Goal: Task Accomplishment & Management: Manage account settings

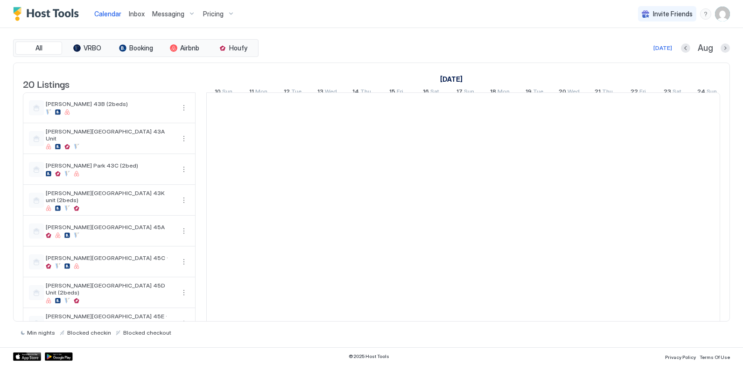
click at [405, 38] on div "All VRBO Booking Airbnb Houfy [DATE] [DATE] Listings [DATE] [DATE] 10 Sun 11 Mo…" at bounding box center [371, 187] width 717 height 319
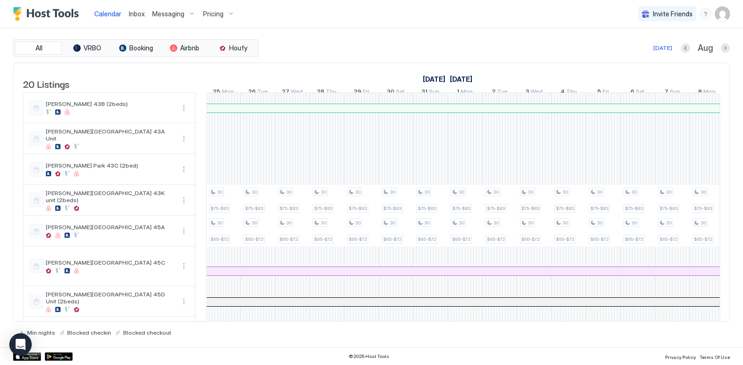
click at [225, 12] on div "Pricing" at bounding box center [218, 14] width 39 height 16
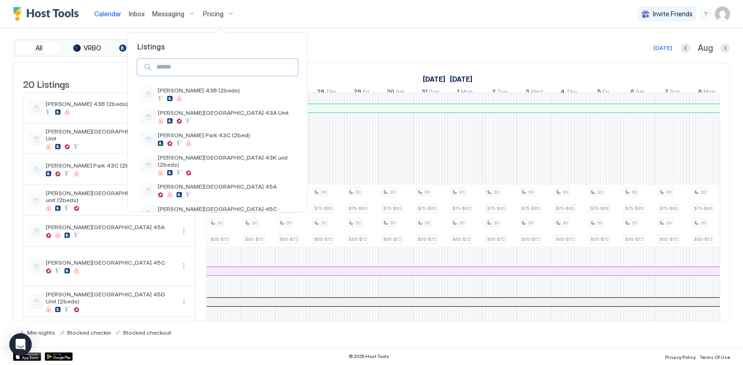
click at [205, 64] on input "Input Field" at bounding box center [225, 67] width 145 height 16
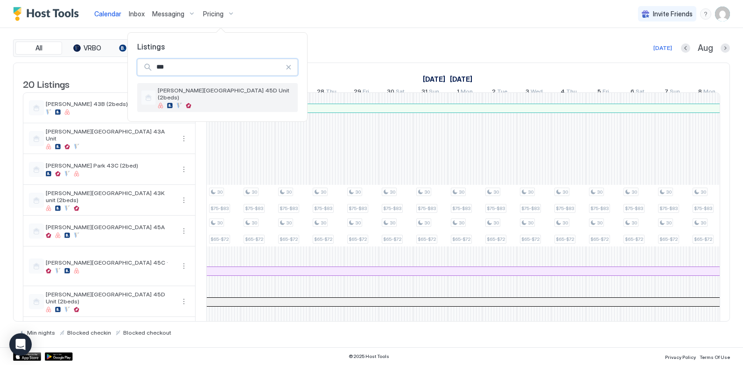
type input "***"
click at [191, 103] on div at bounding box center [226, 106] width 136 height 6
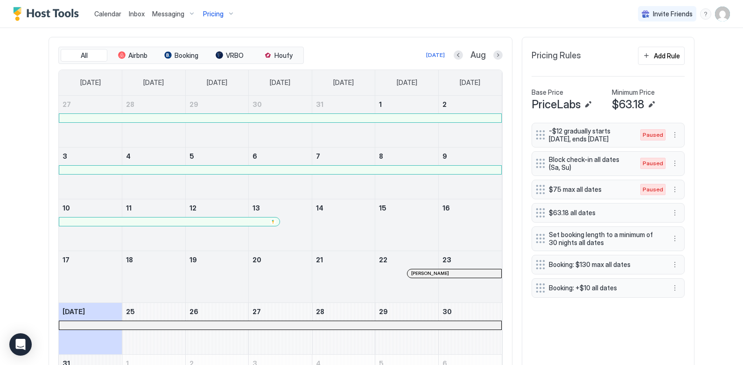
scroll to position [280, 0]
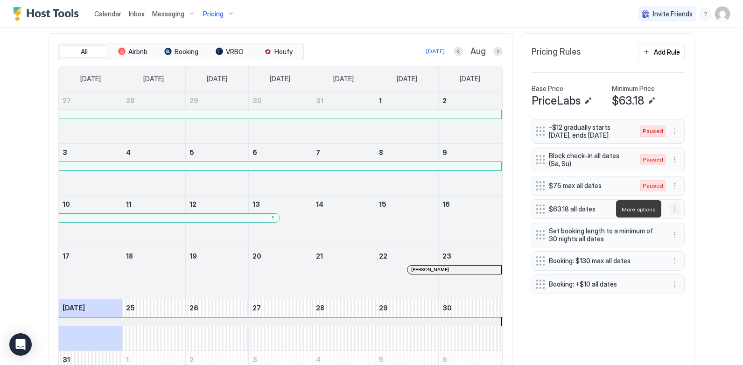
click at [674, 208] on button "More options" at bounding box center [675, 209] width 11 height 11
click at [681, 236] on span "Pause" at bounding box center [689, 236] width 17 height 7
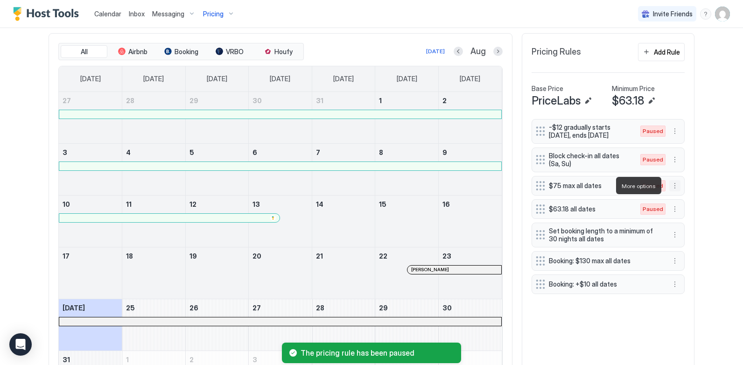
click at [673, 187] on button "More options" at bounding box center [675, 185] width 11 height 11
click at [685, 212] on span "Enable" at bounding box center [690, 213] width 18 height 7
drag, startPoint x: 539, startPoint y: 210, endPoint x: 539, endPoint y: 182, distance: 28.0
click at [539, 182] on div "-$12 gradually starts [DATE], ends [DATE] Paused Block check-in all dates (Sa, …" at bounding box center [608, 206] width 153 height 175
click at [705, 180] on div "Calendar Inbox Messaging Pricing Invite Friends CL Home Pricing [PERSON_NAME][G…" at bounding box center [371, 182] width 743 height 365
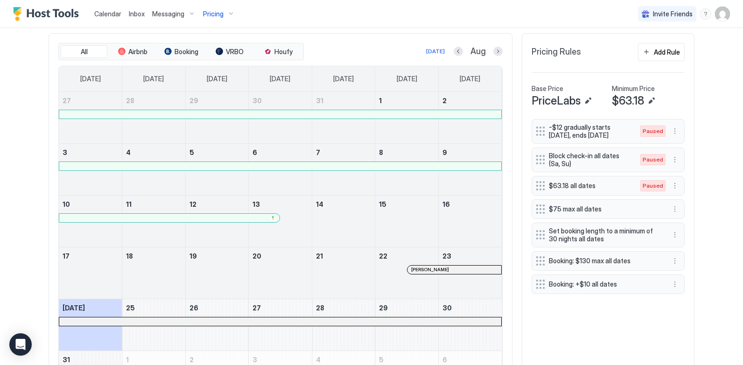
click at [718, 191] on div "Calendar Inbox Messaging Pricing Invite Friends CL Home Pricing [PERSON_NAME][G…" at bounding box center [371, 182] width 743 height 365
click at [230, 13] on div "Pricing" at bounding box center [218, 14] width 39 height 16
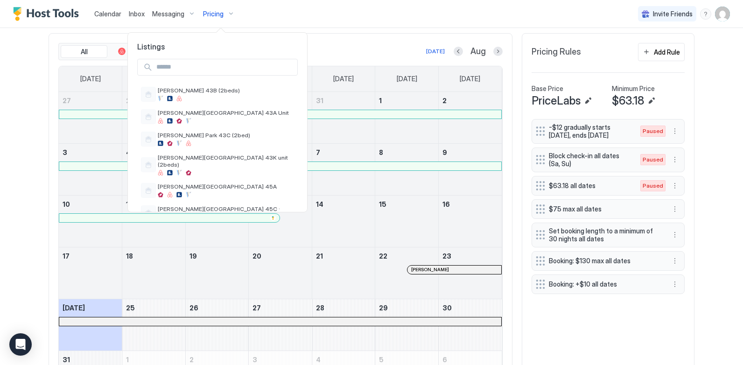
click at [213, 67] on input "Input Field" at bounding box center [225, 67] width 145 height 16
type input "*"
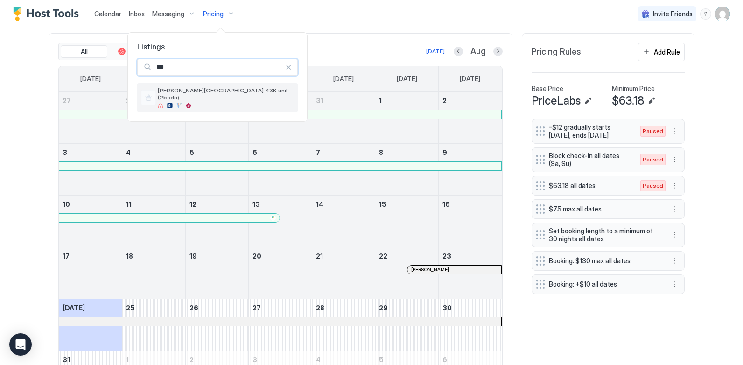
type input "***"
click at [221, 103] on div at bounding box center [226, 106] width 136 height 6
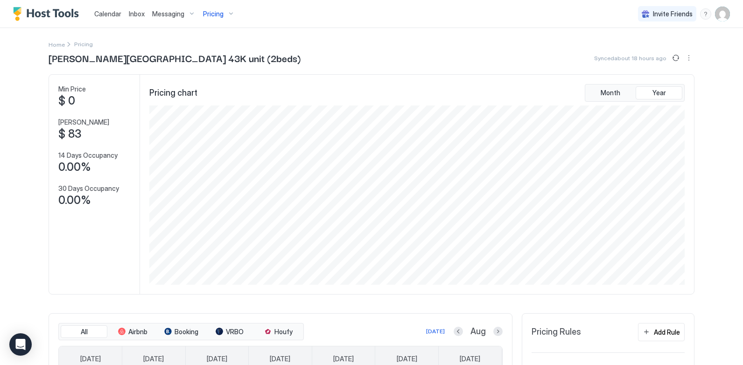
click at [227, 9] on div "Pricing" at bounding box center [218, 14] width 39 height 16
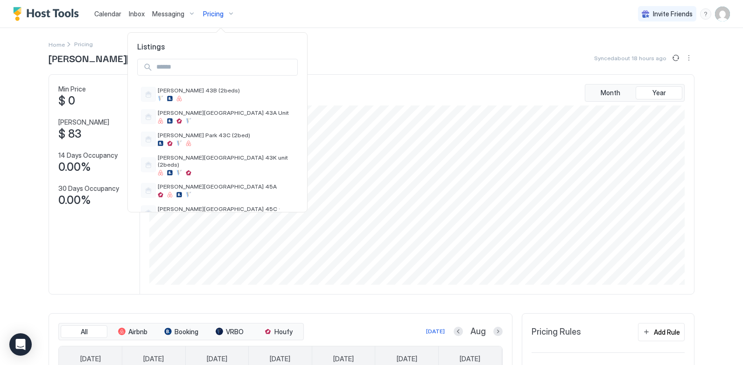
click at [195, 60] on input "Input Field" at bounding box center [225, 67] width 145 height 16
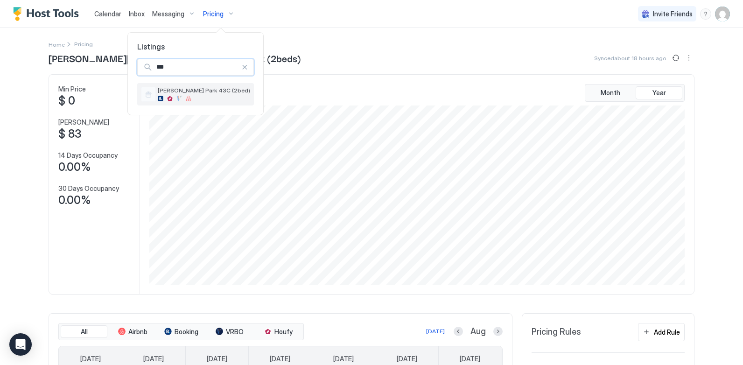
type input "***"
click at [207, 93] on span "[PERSON_NAME] Park 43C (2bed)" at bounding box center [204, 90] width 92 height 7
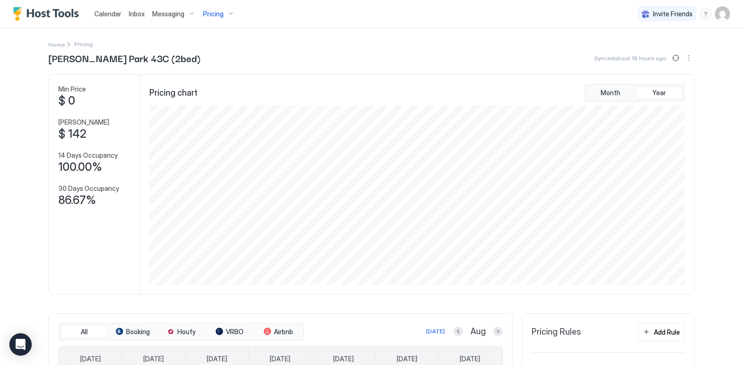
scroll to position [233, 0]
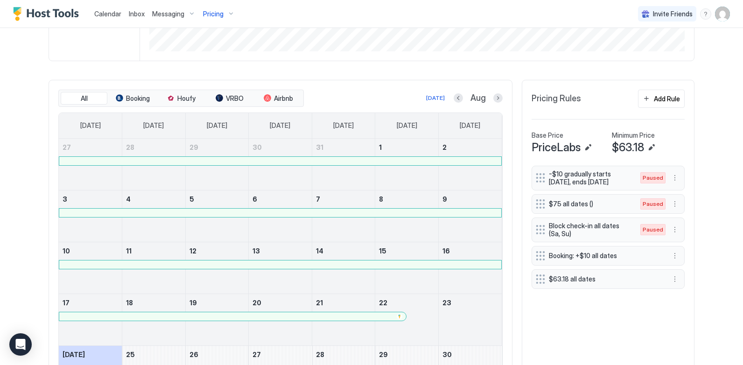
click at [698, 170] on div "Home Pricing [PERSON_NAME][GEOGRAPHIC_DATA] 43C (2bed) Synced about 18 hours ag…" at bounding box center [371, 132] width 672 height 675
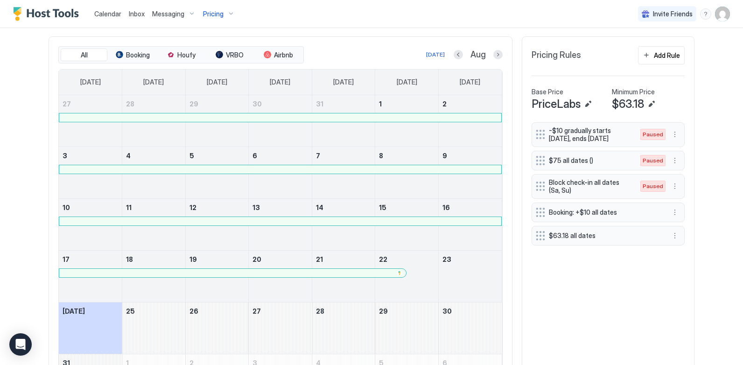
scroll to position [280, 0]
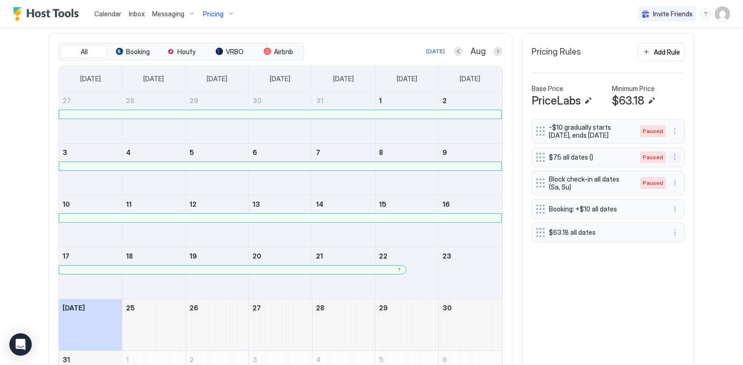
click at [673, 157] on button "More options" at bounding box center [675, 157] width 11 height 11
click at [688, 186] on span "Enable" at bounding box center [690, 185] width 18 height 7
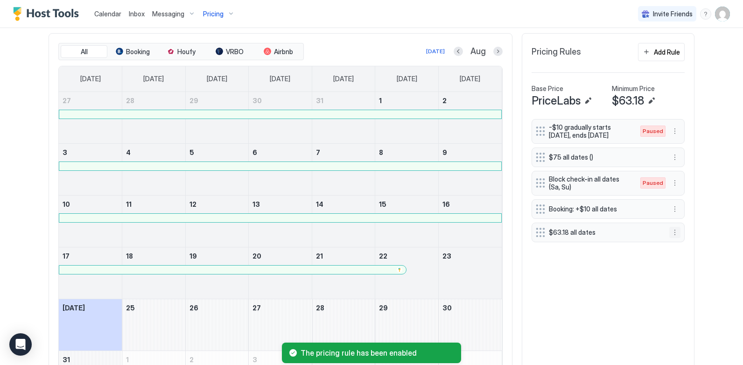
click at [671, 233] on button "More options" at bounding box center [675, 232] width 11 height 11
click at [681, 265] on div "Pause" at bounding box center [684, 260] width 35 height 15
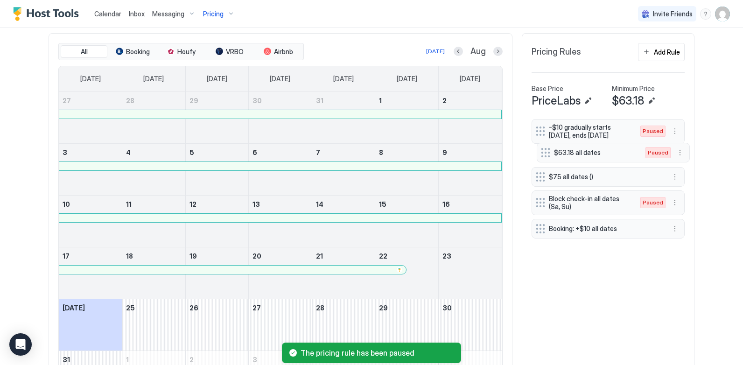
drag, startPoint x: 537, startPoint y: 234, endPoint x: 662, endPoint y: 177, distance: 137.7
click at [545, 154] on div "-$10 gradually starts [DATE], ends [DATE] Paused $75 all dates () Block check-i…" at bounding box center [608, 180] width 153 height 123
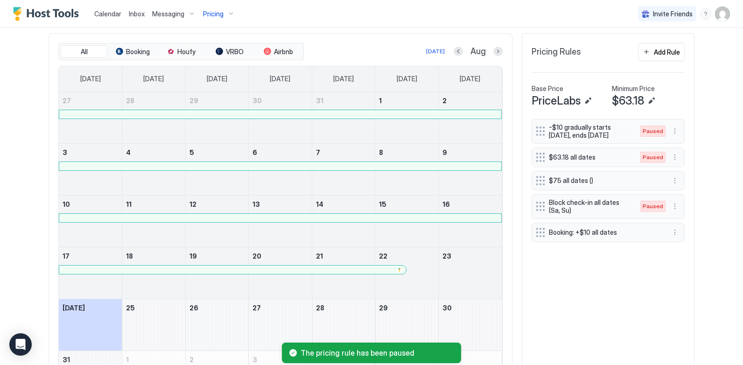
click at [707, 184] on div "Calendar Inbox Messaging Pricing Invite Friends CL Home Pricing [PERSON_NAME][G…" at bounding box center [371, 182] width 743 height 365
click at [674, 180] on button "More options" at bounding box center [675, 180] width 11 height 11
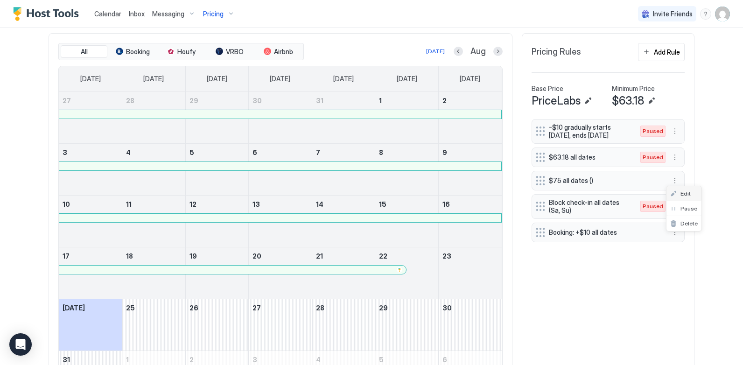
click at [682, 194] on span "Edit" at bounding box center [686, 193] width 10 height 7
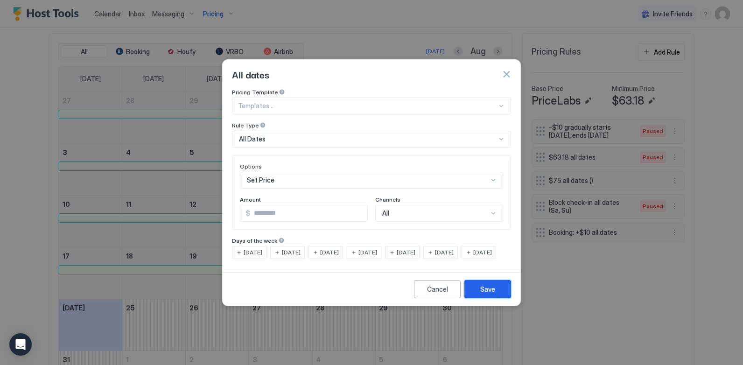
click at [493, 294] on div "Save" at bounding box center [488, 289] width 15 height 10
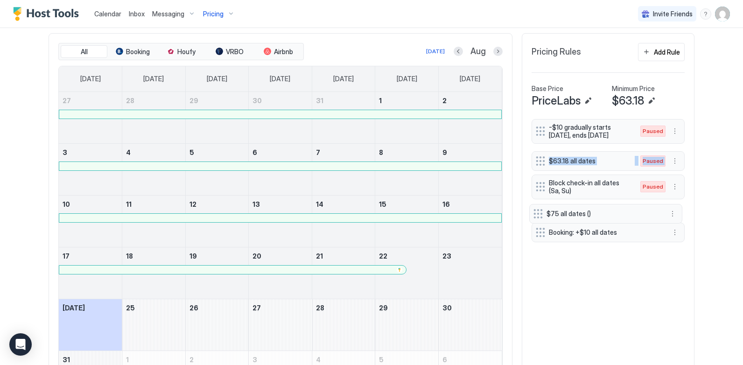
drag, startPoint x: 536, startPoint y: 158, endPoint x: 537, endPoint y: 215, distance: 56.5
click at [710, 176] on div "Calendar Inbox Messaging Pricing Invite Friends CL Home Pricing [PERSON_NAME][G…" at bounding box center [371, 182] width 743 height 365
click at [717, 114] on div "Calendar Inbox Messaging Pricing Invite Friends CL Home Pricing [PERSON_NAME][G…" at bounding box center [371, 182] width 743 height 365
click at [717, 113] on div "Calendar Inbox Messaging Pricing Invite Friends CL Home Pricing [PERSON_NAME][G…" at bounding box center [371, 182] width 743 height 365
click at [714, 121] on div "Calendar Inbox Messaging Pricing Invite Friends CL Home Pricing [PERSON_NAME][G…" at bounding box center [371, 182] width 743 height 365
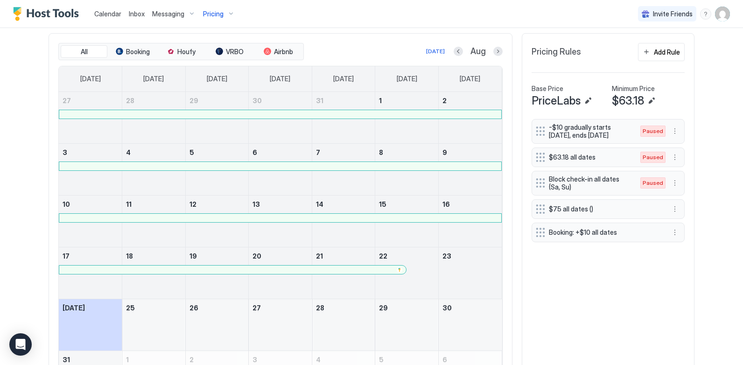
click at [714, 121] on div "Calendar Inbox Messaging Pricing Invite Friends CL Home Pricing [PERSON_NAME][G…" at bounding box center [371, 182] width 743 height 365
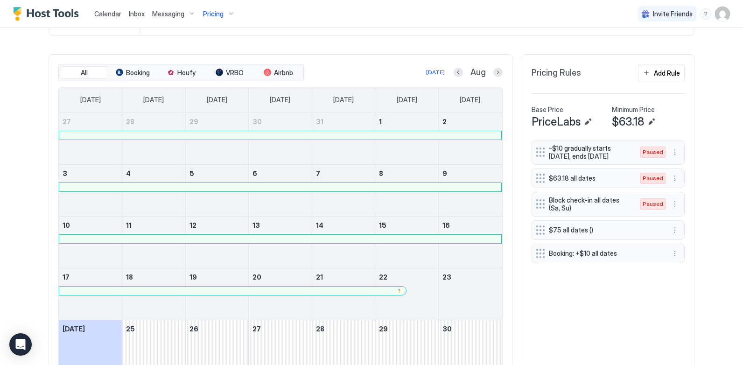
scroll to position [187, 0]
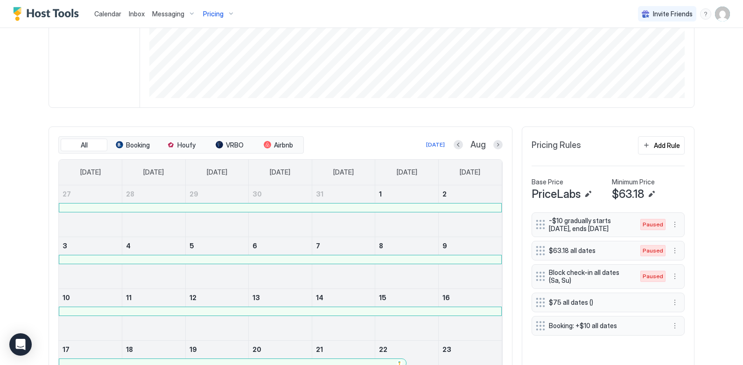
click at [229, 13] on div "Pricing" at bounding box center [218, 14] width 39 height 16
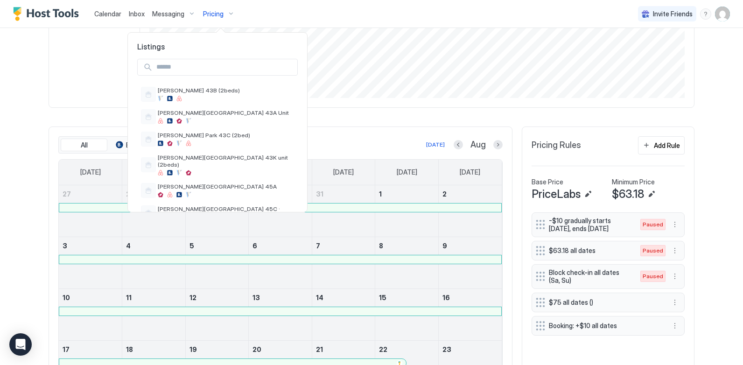
click at [198, 65] on input "Input Field" at bounding box center [225, 67] width 145 height 16
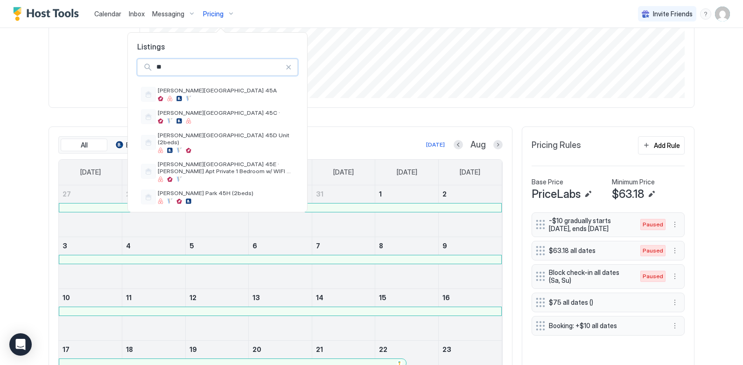
type input "***"
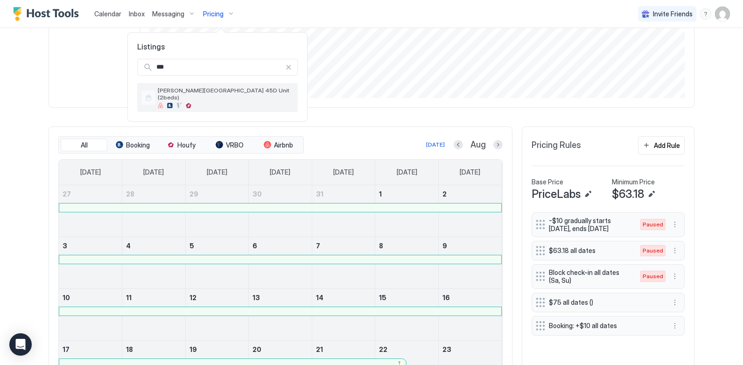
click at [206, 103] on div at bounding box center [226, 106] width 136 height 6
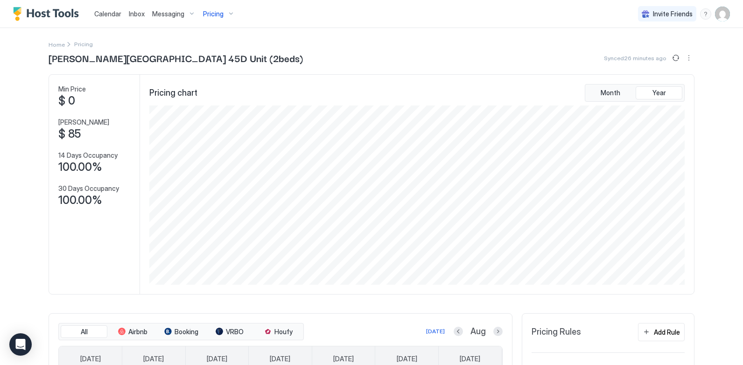
click at [228, 13] on div "Pricing" at bounding box center [218, 14] width 39 height 16
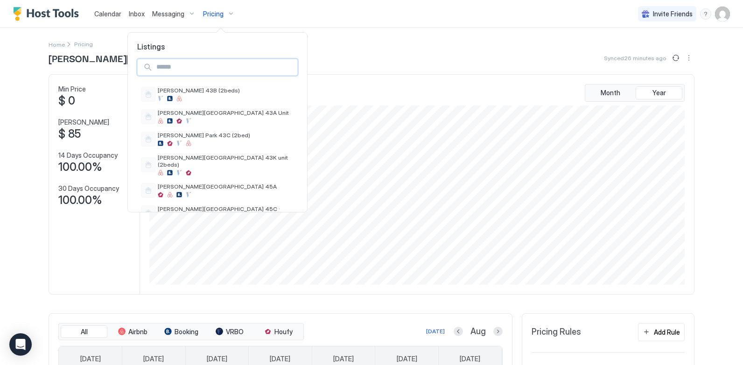
click at [174, 66] on input "Input Field" at bounding box center [225, 67] width 145 height 16
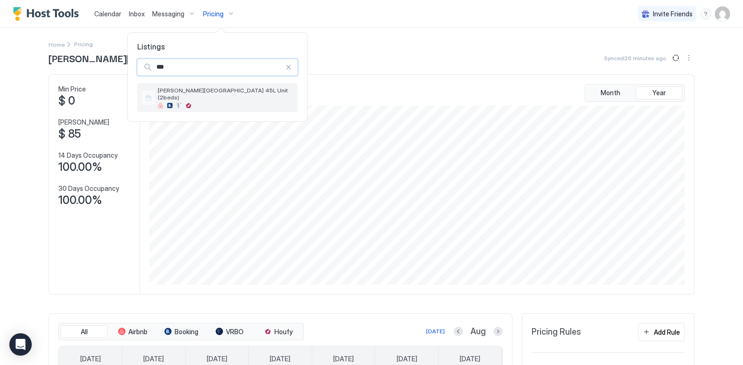
type input "***"
click at [182, 103] on div "[PERSON_NAME][GEOGRAPHIC_DATA] 45L Unit (2beds)" at bounding box center [217, 97] width 161 height 29
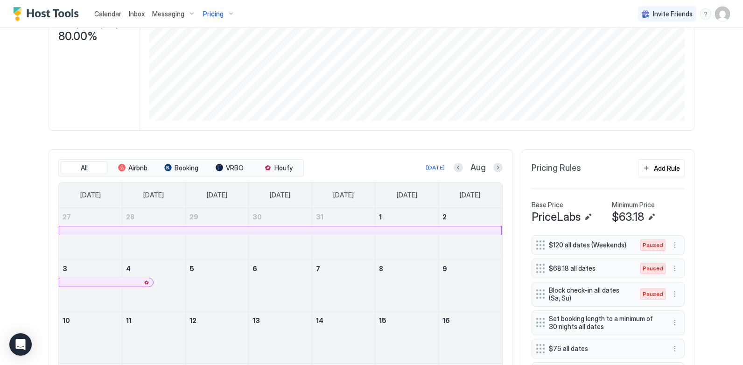
scroll to position [140, 0]
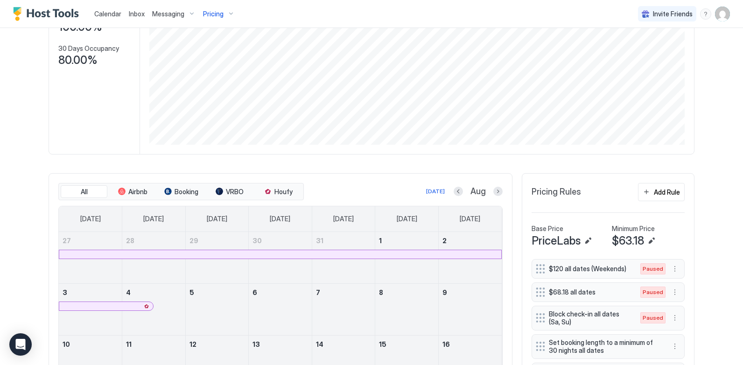
click at [228, 12] on div "Pricing" at bounding box center [218, 14] width 39 height 16
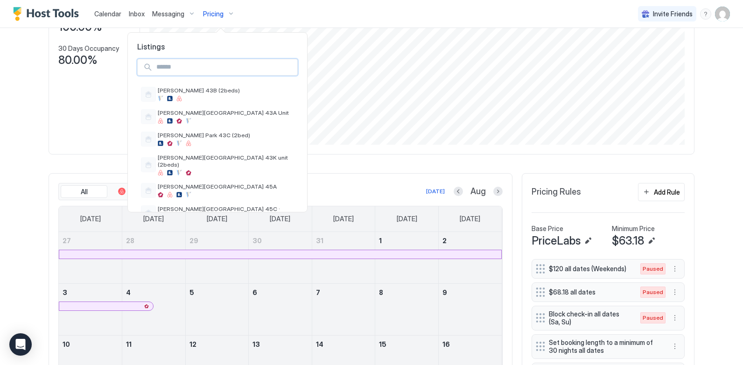
click at [187, 71] on input "Input Field" at bounding box center [225, 67] width 145 height 16
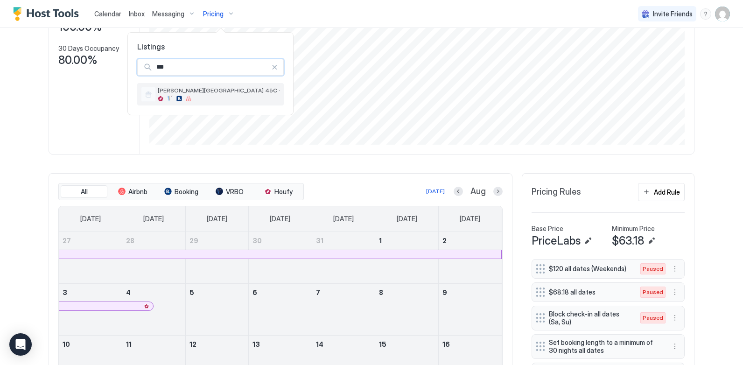
type input "***"
click at [193, 93] on span "[PERSON_NAME][GEOGRAPHIC_DATA] 45C ·" at bounding box center [219, 90] width 122 height 7
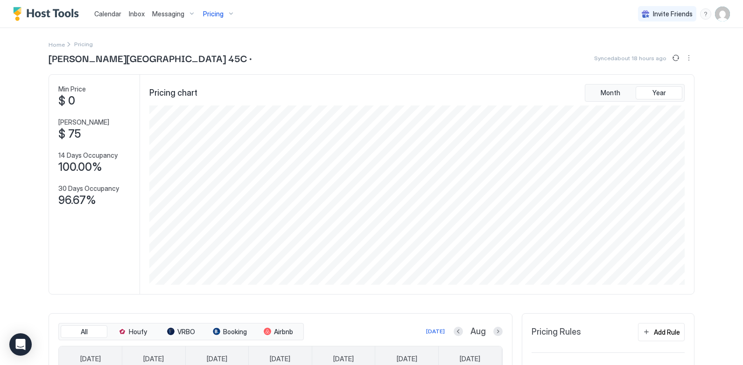
click at [229, 12] on div "Pricing" at bounding box center [218, 14] width 39 height 16
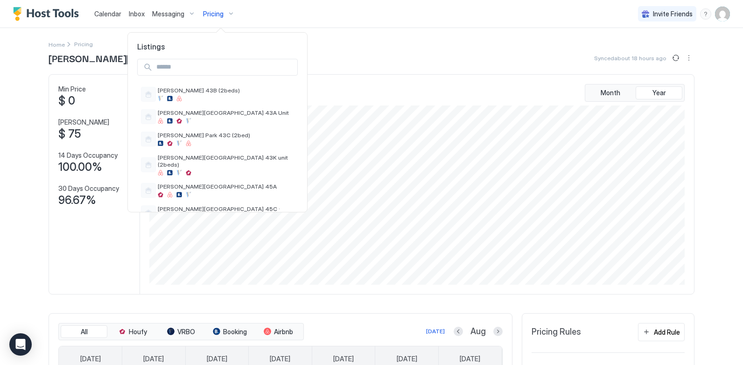
click at [194, 67] on input "Input Field" at bounding box center [225, 67] width 145 height 16
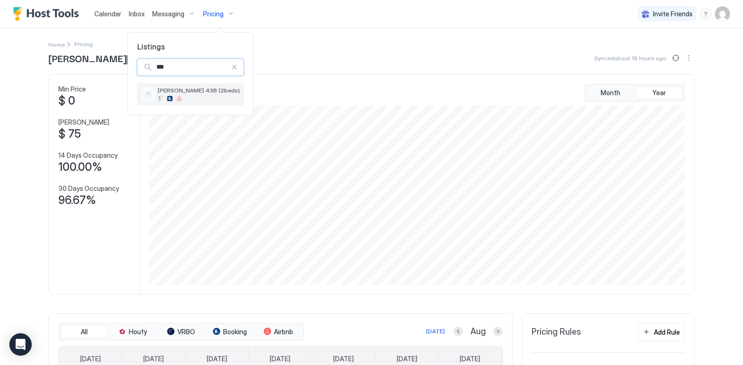
type input "***"
click at [203, 103] on div "[PERSON_NAME] 43B (2beds)" at bounding box center [190, 94] width 106 height 22
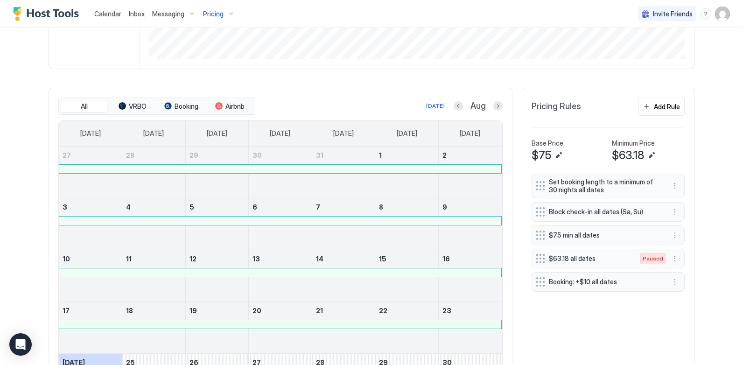
scroll to position [280, 0]
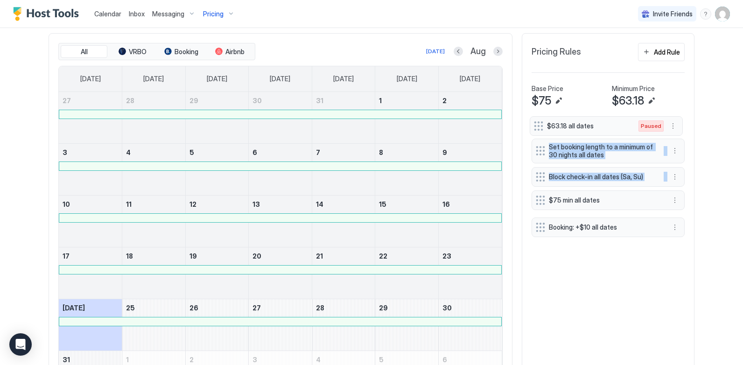
drag, startPoint x: 535, startPoint y: 202, endPoint x: 537, endPoint y: 124, distance: 78.0
click at [537, 124] on div "Set booking length to a minimum of 30 nights all dates Block check-in all dates…" at bounding box center [608, 178] width 153 height 118
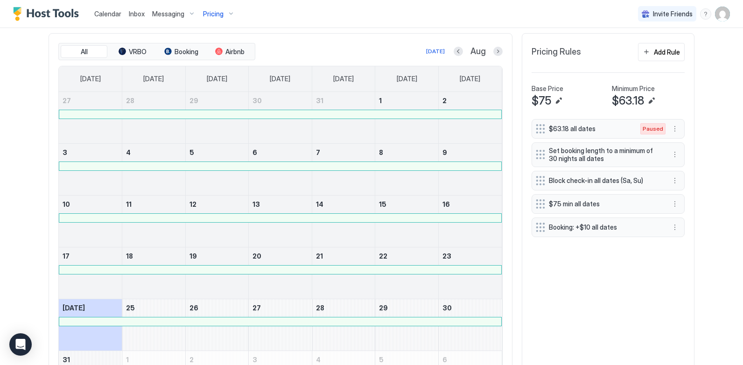
click at [569, 316] on div "$63.18 all dates Paused Set booking length to a minimum of 30 nights all dates …" at bounding box center [608, 261] width 153 height 284
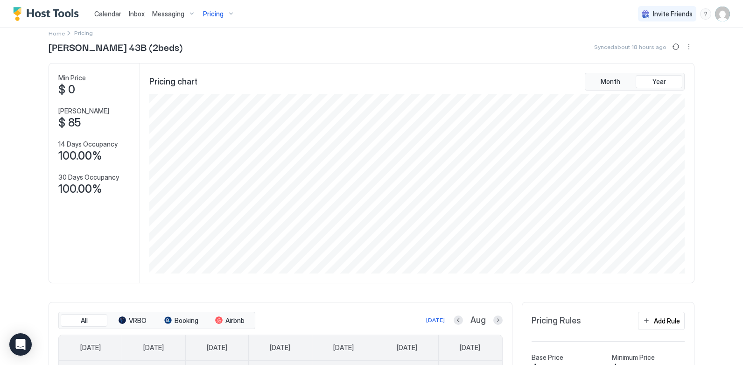
scroll to position [0, 0]
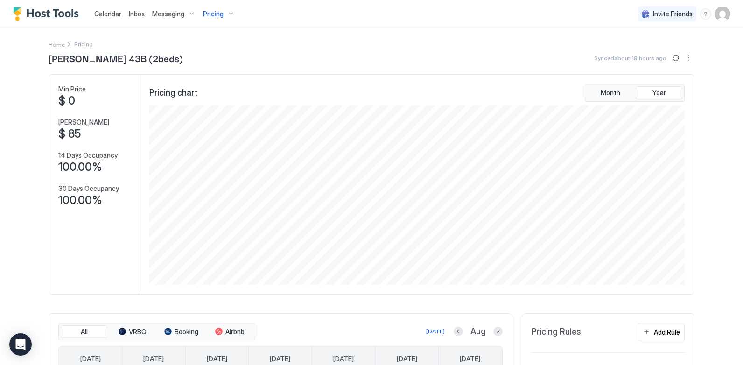
click at [106, 14] on span "Calendar" at bounding box center [107, 14] width 27 height 8
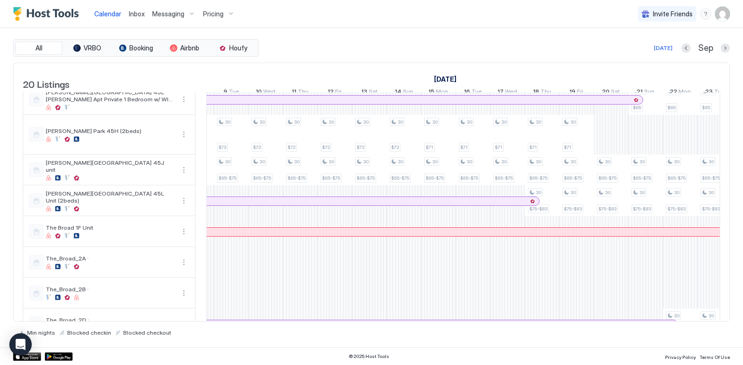
click at [612, 138] on div "30 $75-$83 30 $65-$72 30 $65-$75 30 $63.16-$73.16 30 $75-$83 30 $65-$72 30 $75 …" at bounding box center [128, 177] width 1901 height 634
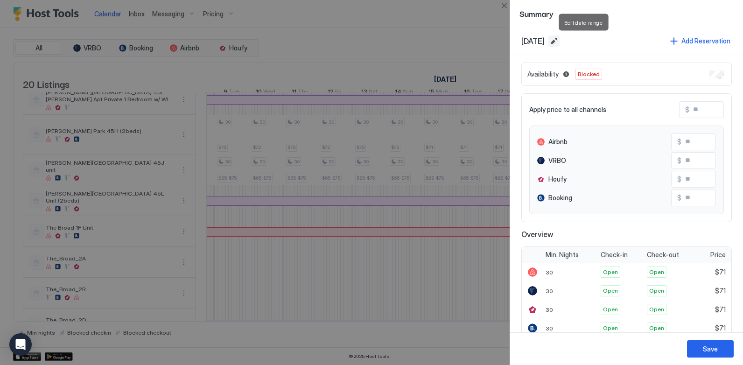
click at [560, 40] on button "Edit date range" at bounding box center [554, 40] width 11 height 11
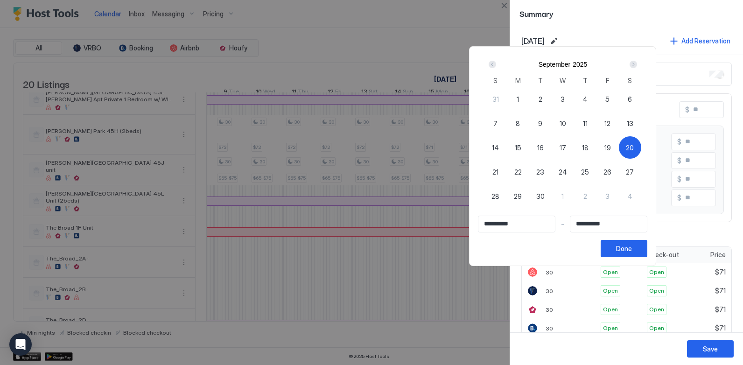
click at [634, 147] on span "20" at bounding box center [630, 148] width 8 height 10
type input "**********"
click at [637, 62] on div "Next" at bounding box center [633, 64] width 7 height 7
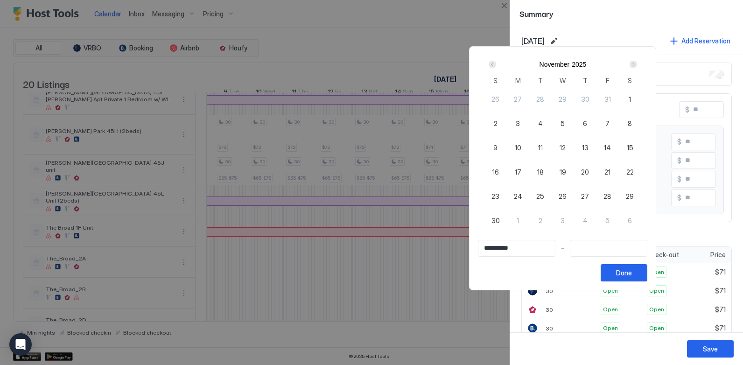
click at [637, 62] on div "Next" at bounding box center [633, 64] width 7 height 7
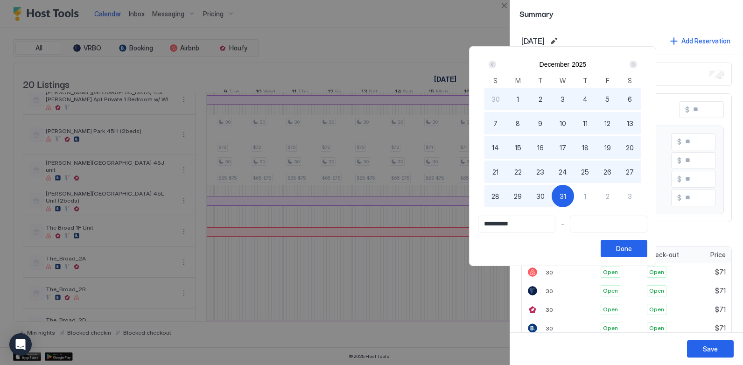
click at [566, 199] on span "31" at bounding box center [563, 196] width 7 height 10
type input "**********"
click at [632, 248] on div "Done" at bounding box center [624, 249] width 16 height 10
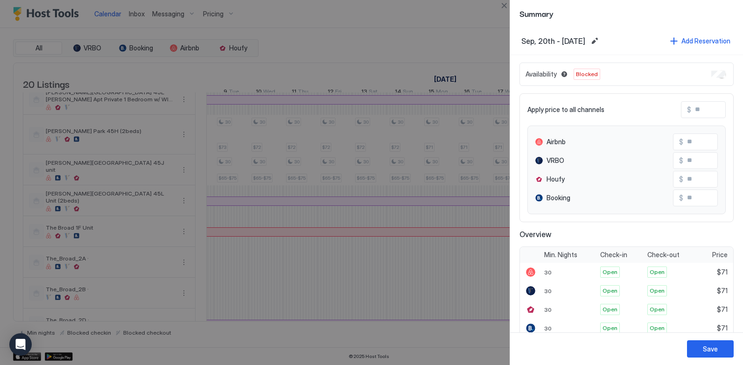
click at [704, 73] on div "Availability Blocked" at bounding box center [627, 74] width 214 height 23
click at [704, 348] on div "Save" at bounding box center [710, 349] width 15 height 10
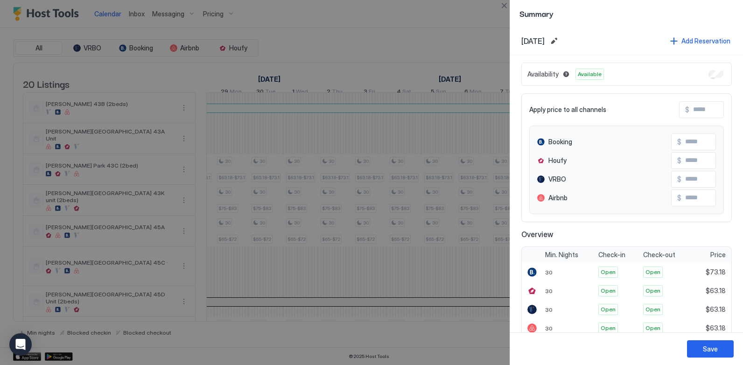
scroll to position [0, 622]
click at [502, 5] on button "Close" at bounding box center [504, 5] width 11 height 11
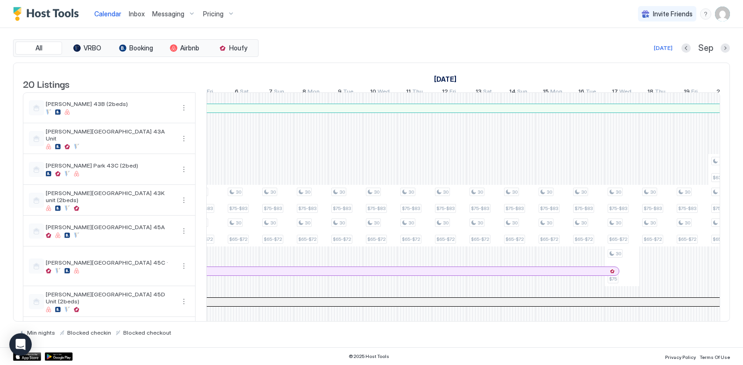
scroll to position [0, 140]
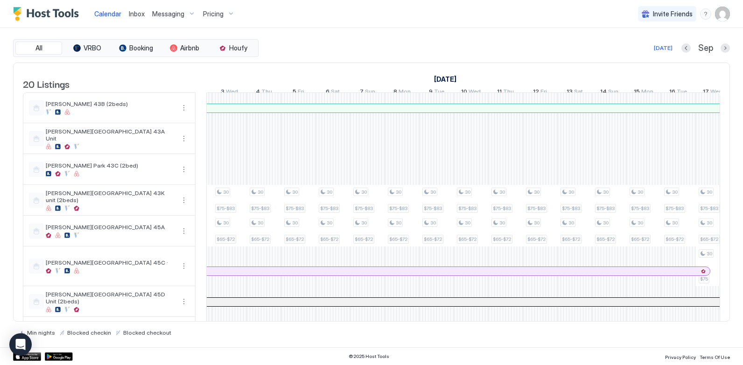
click at [666, 49] on div "[DATE]" at bounding box center [663, 48] width 19 height 8
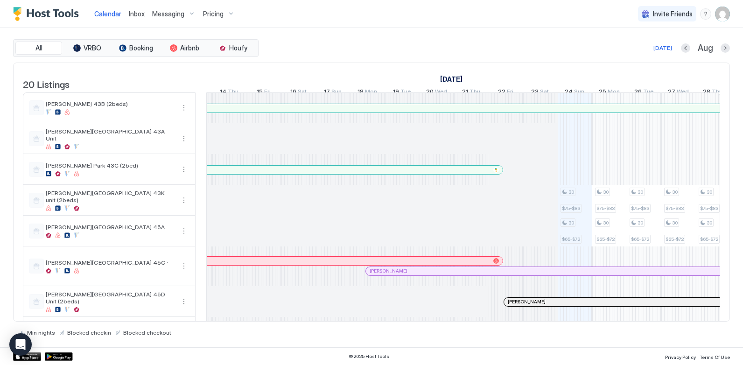
click at [666, 51] on div "[DATE]" at bounding box center [663, 48] width 19 height 8
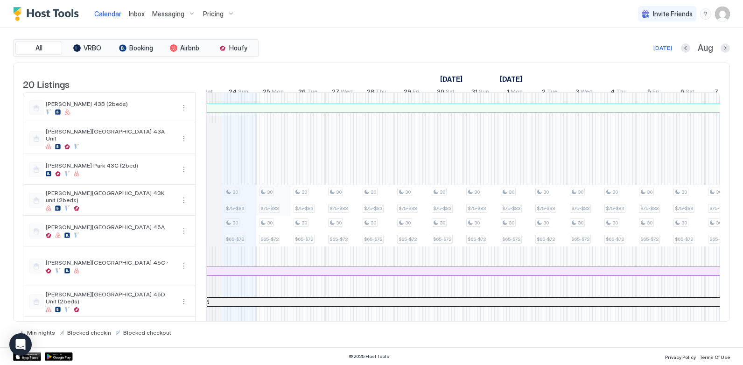
click at [281, 204] on div at bounding box center [371, 182] width 743 height 365
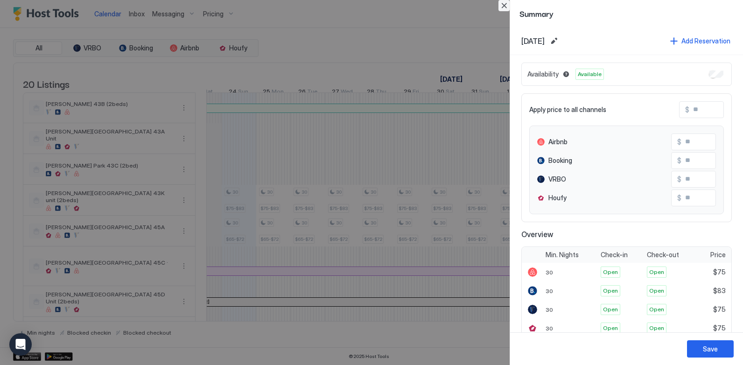
click at [506, 7] on button "Close" at bounding box center [504, 5] width 11 height 11
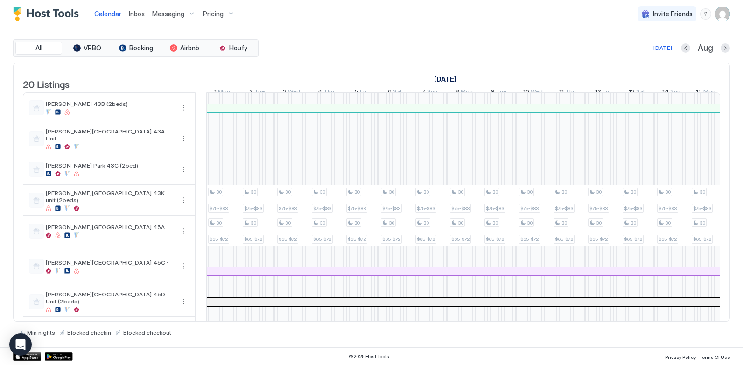
scroll to position [0, 826]
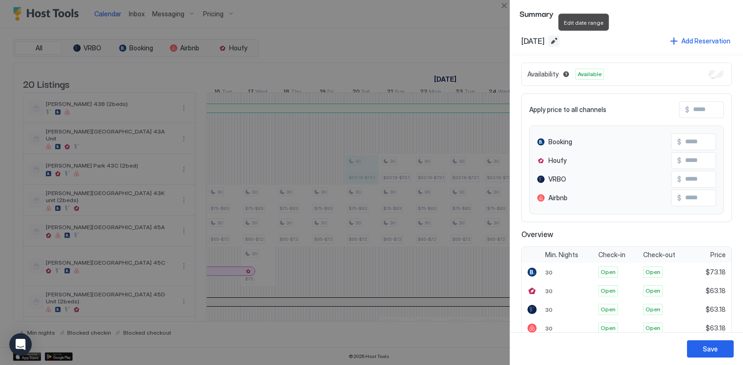
click at [560, 44] on button "Edit date range" at bounding box center [554, 40] width 11 height 11
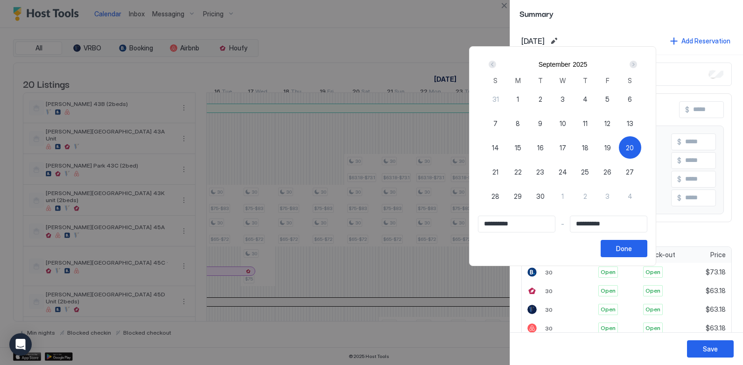
click at [634, 148] on span "20" at bounding box center [630, 148] width 8 height 10
type input "**********"
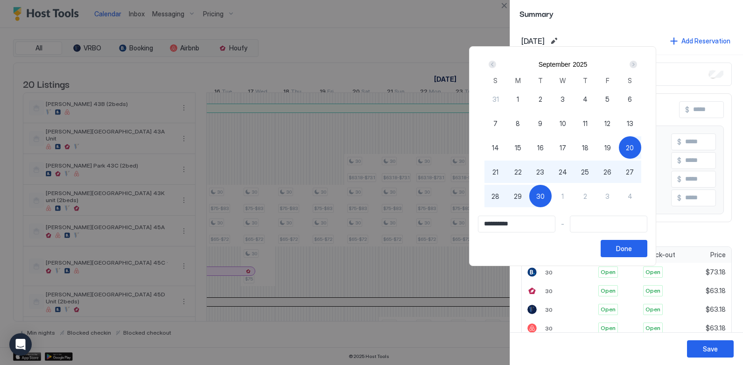
click at [545, 197] on span "30" at bounding box center [541, 196] width 8 height 10
type input "**********"
click at [632, 247] on div "Done" at bounding box center [624, 249] width 16 height 10
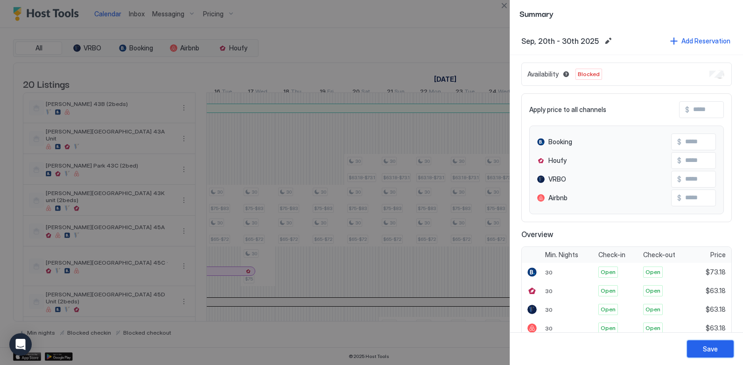
click at [727, 344] on button "Save" at bounding box center [710, 348] width 47 height 17
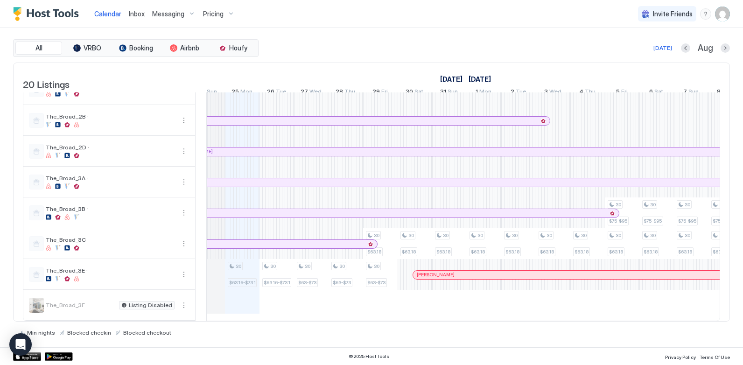
scroll to position [0, 328]
